Goal: Task Accomplishment & Management: Use online tool/utility

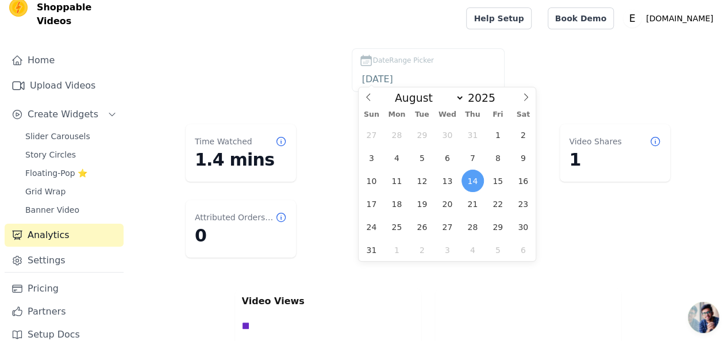
click at [467, 179] on span "14" at bounding box center [473, 181] width 22 height 22
type input "[DATE]"
click at [467, 179] on span "14" at bounding box center [473, 181] width 22 height 22
